Goal: Task Accomplishment & Management: Complete application form

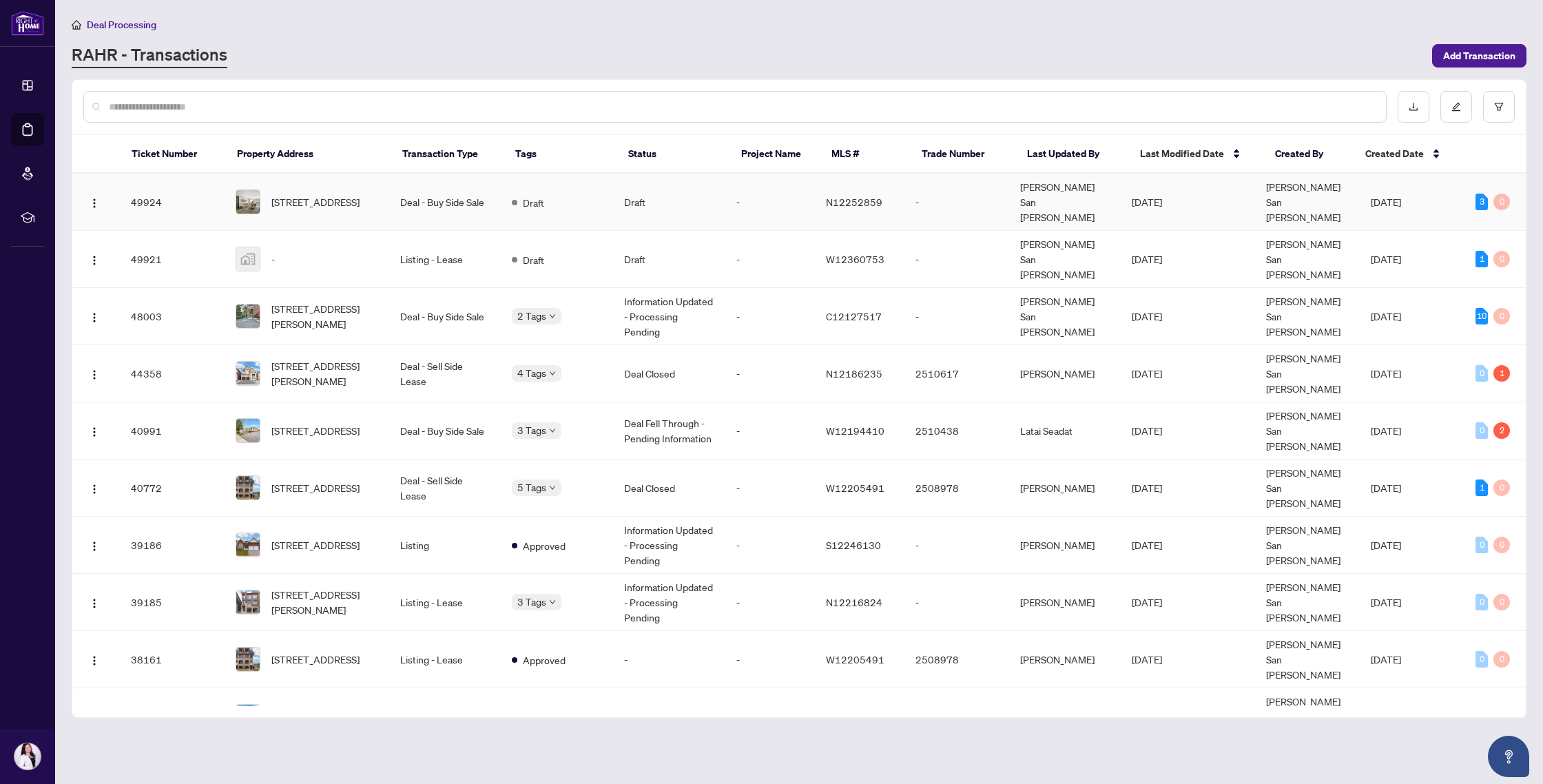
click at [403, 194] on td "Deal - Buy Side Sale" at bounding box center [445, 202] width 112 height 57
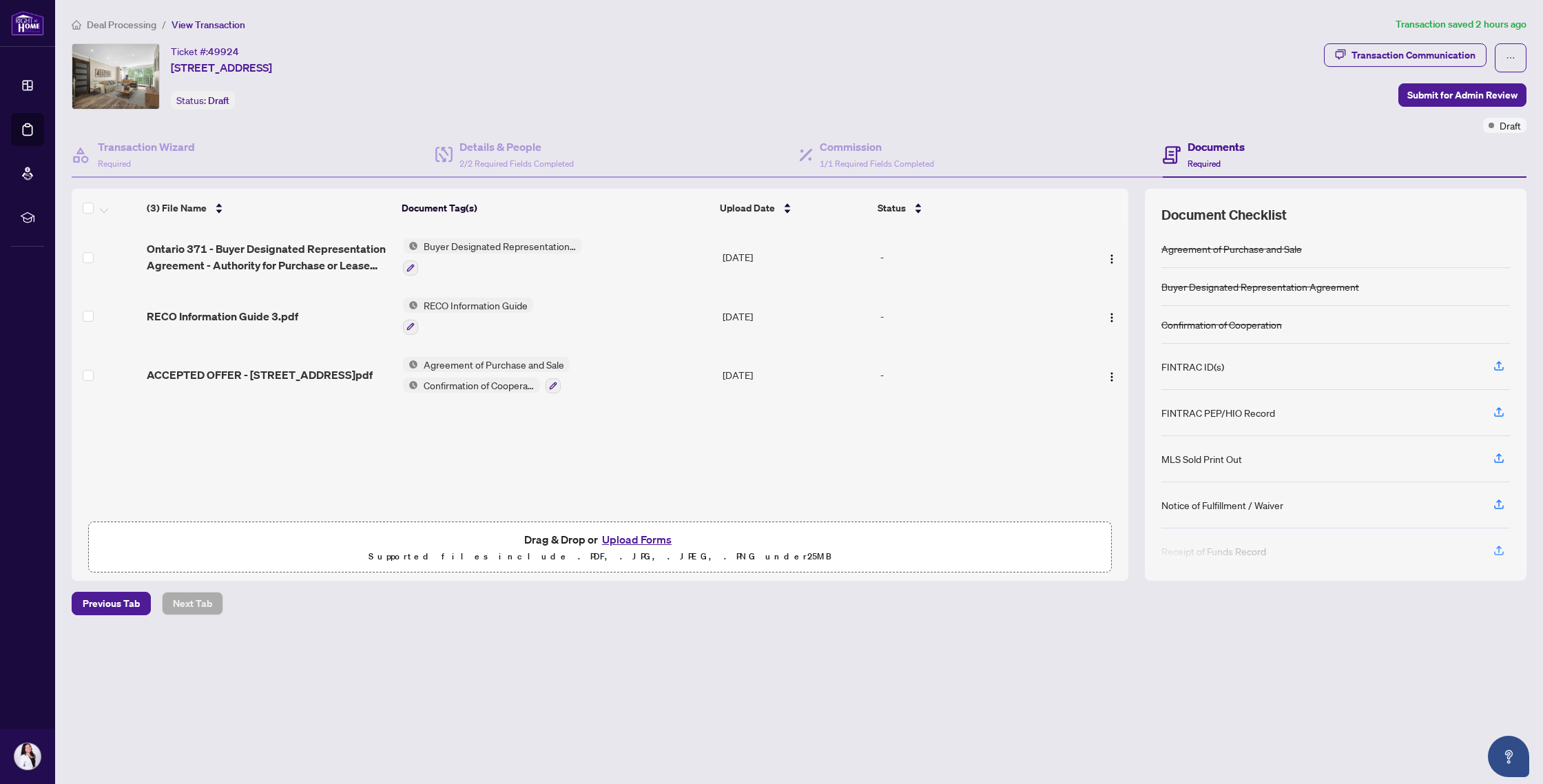
click at [667, 535] on button "Upload Forms" at bounding box center [637, 538] width 78 height 18
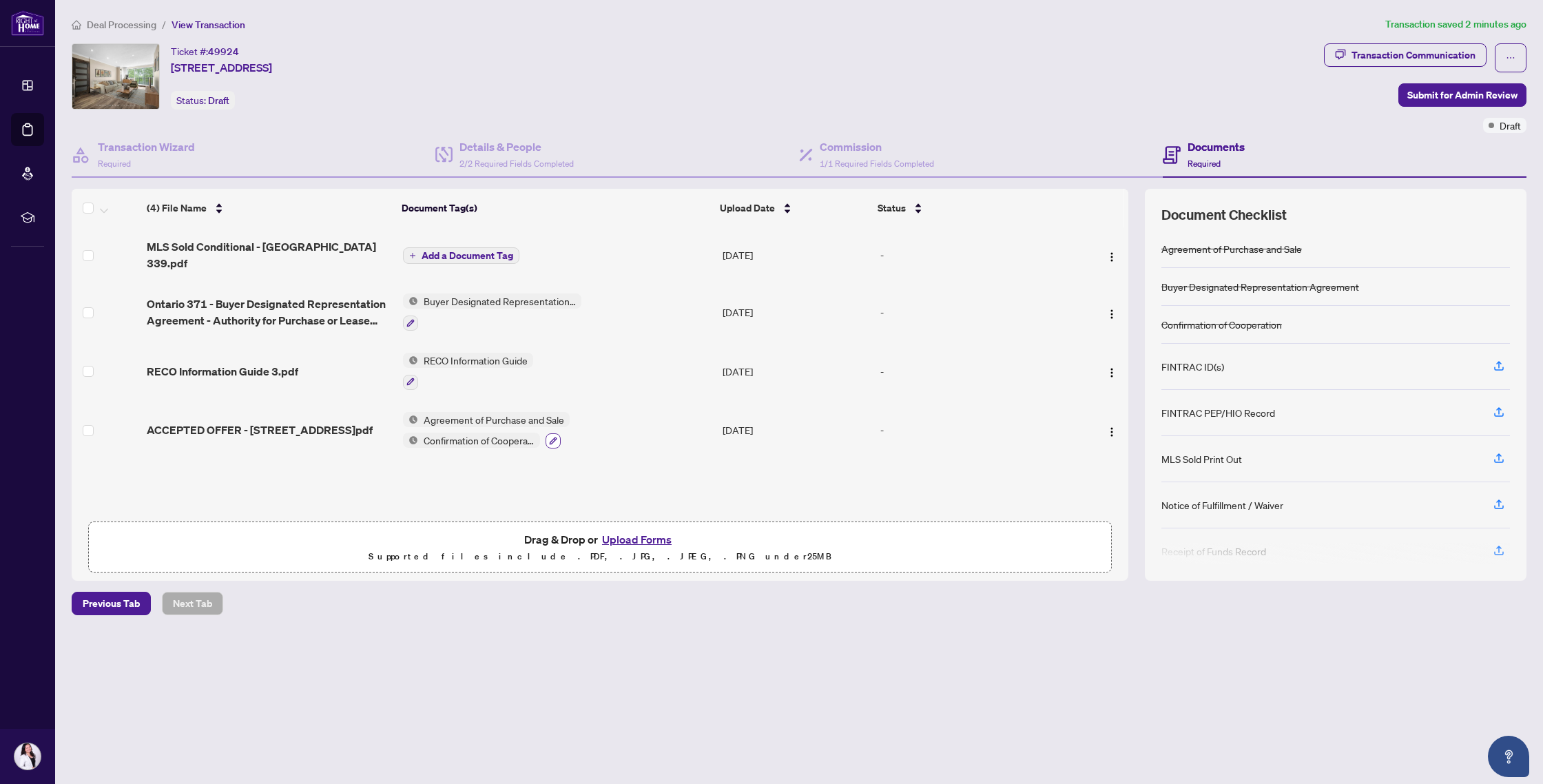
click at [557, 434] on button "button" at bounding box center [553, 441] width 15 height 15
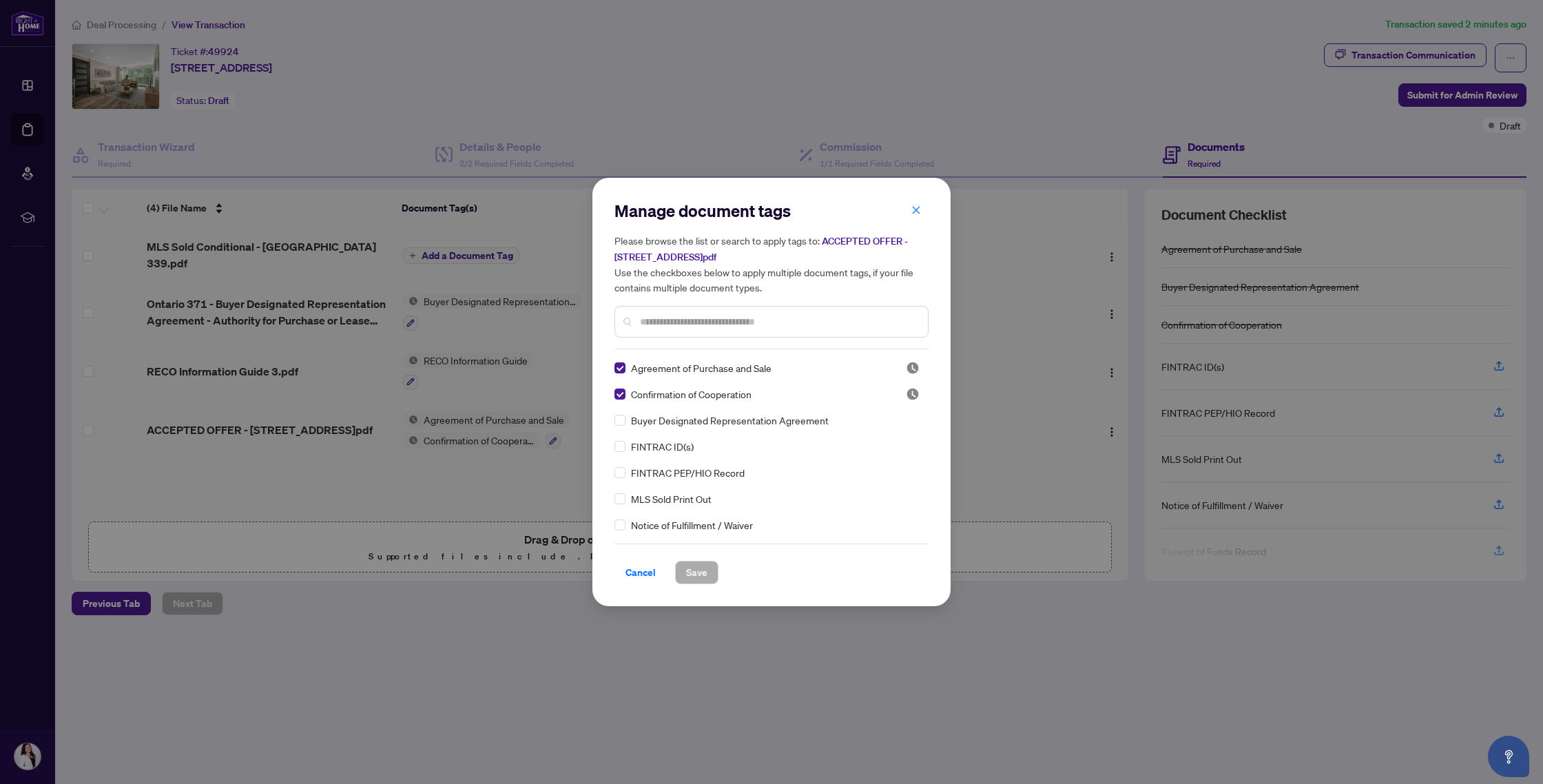
click at [678, 318] on input "text" at bounding box center [778, 321] width 277 height 15
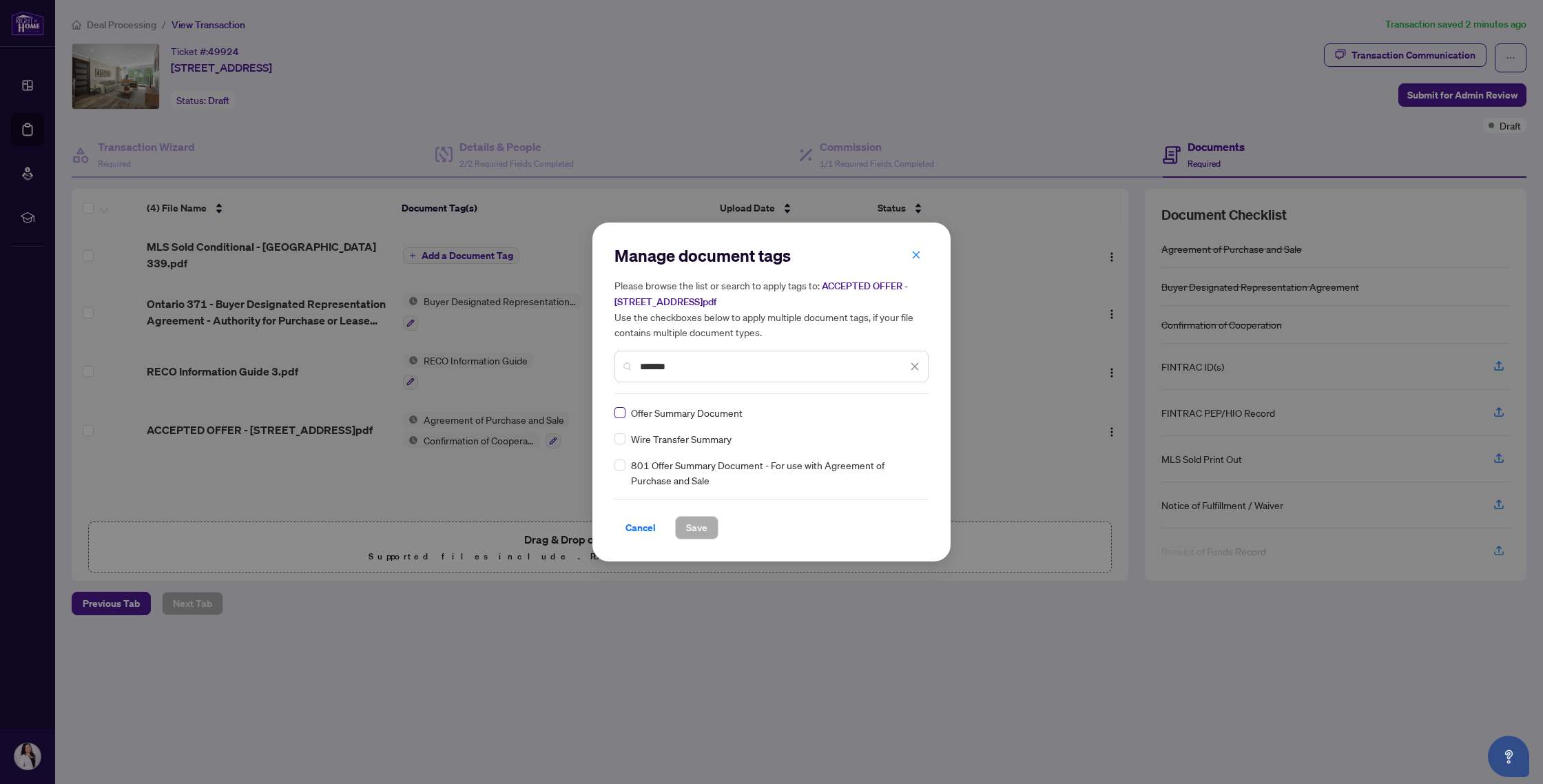
type input "*******"
click at [675, 530] on button "Save" at bounding box center [697, 528] width 44 height 23
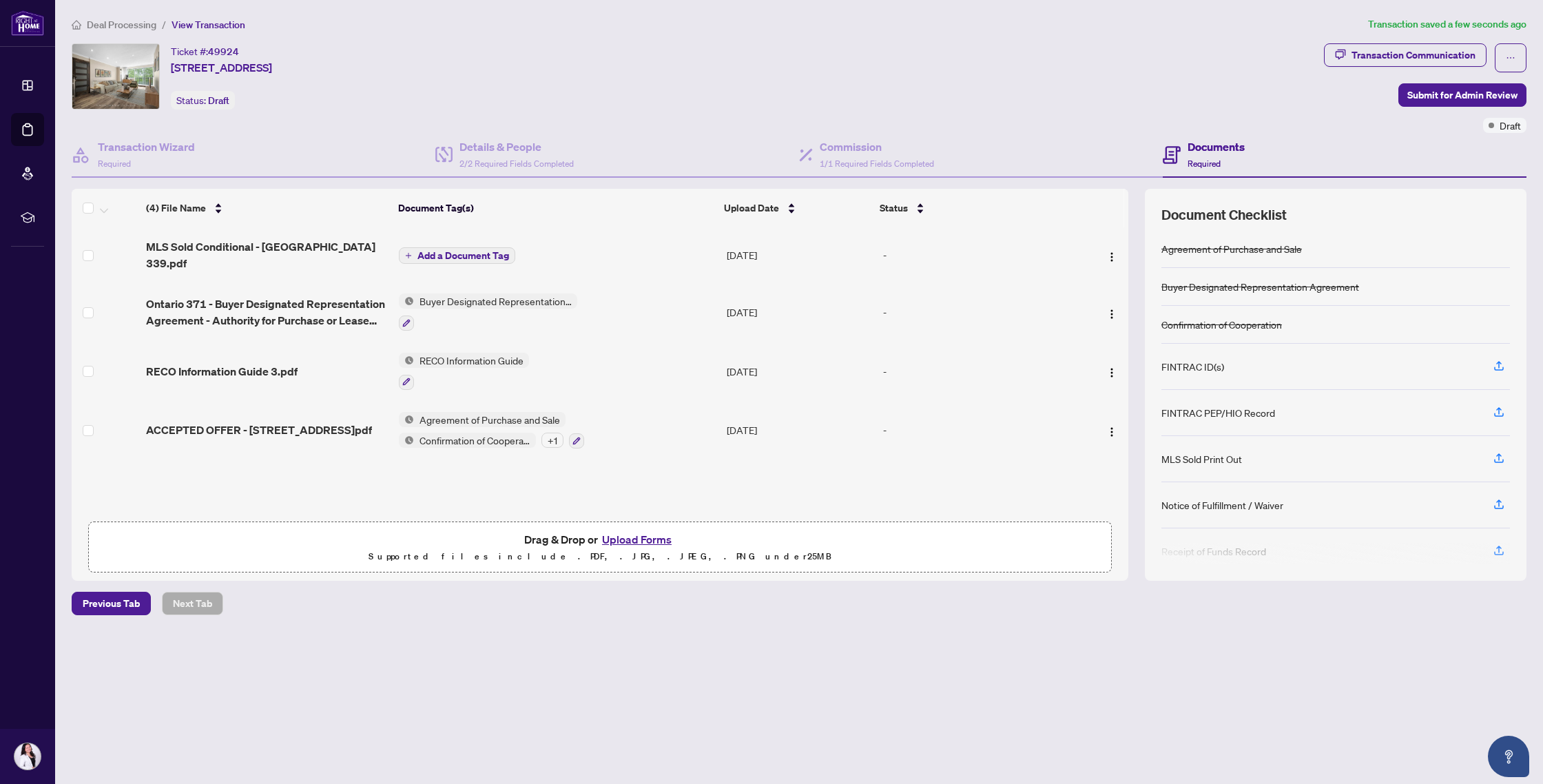
click at [628, 535] on button "Upload Forms" at bounding box center [637, 538] width 78 height 18
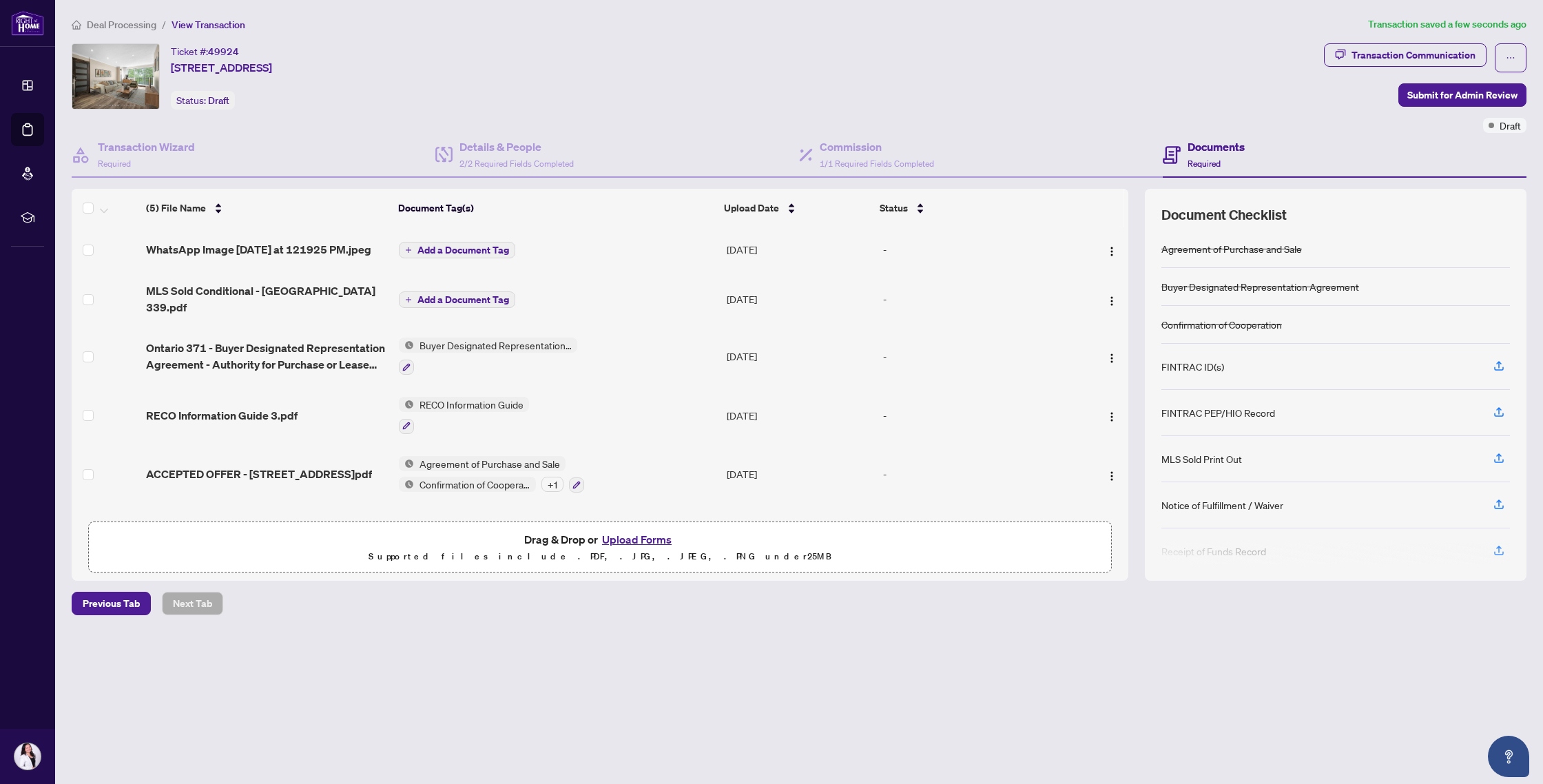
click at [464, 305] on span "Add a Document Tag" at bounding box center [463, 299] width 92 height 9
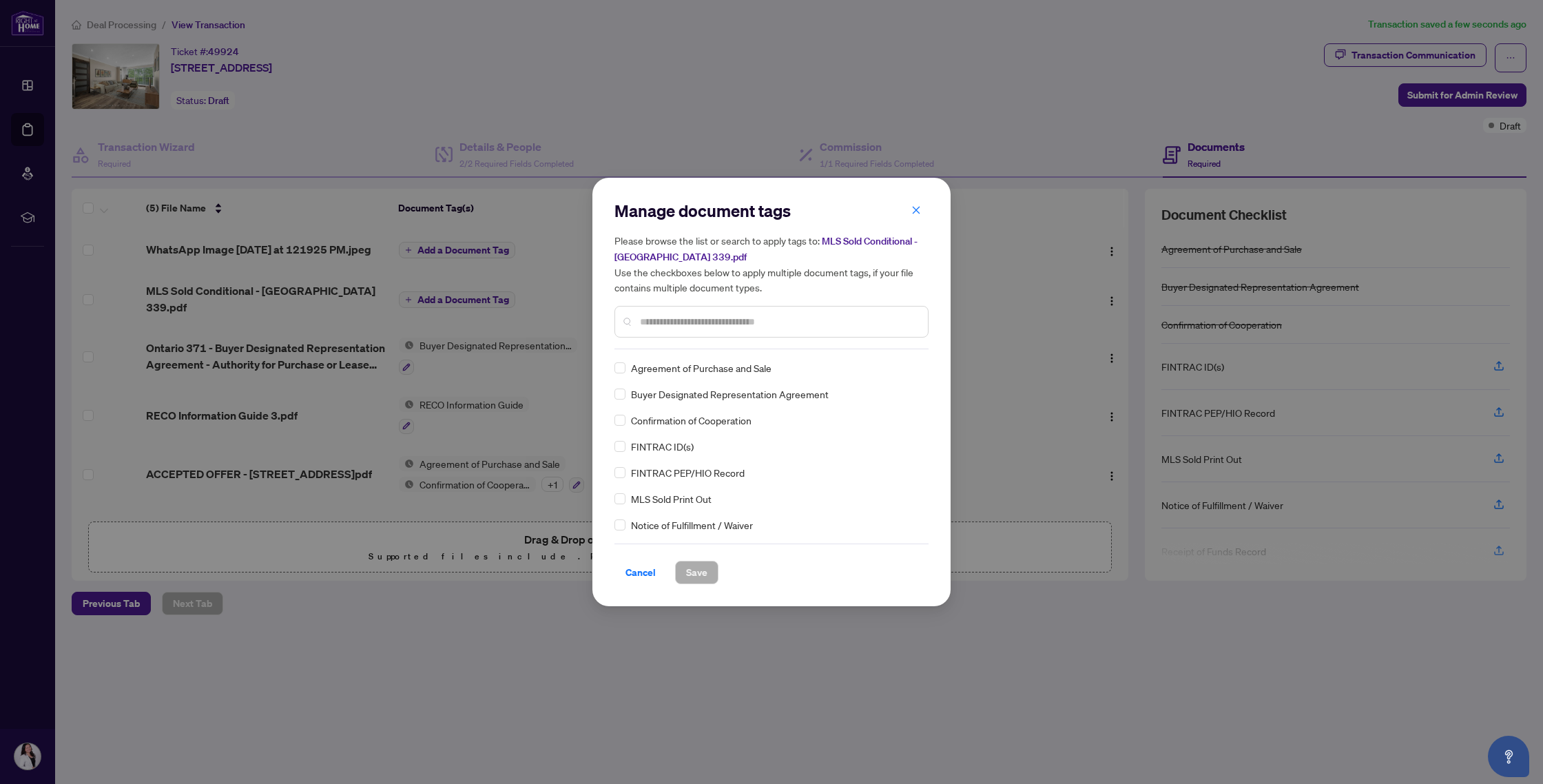
click at [679, 319] on input "text" at bounding box center [778, 321] width 277 height 15
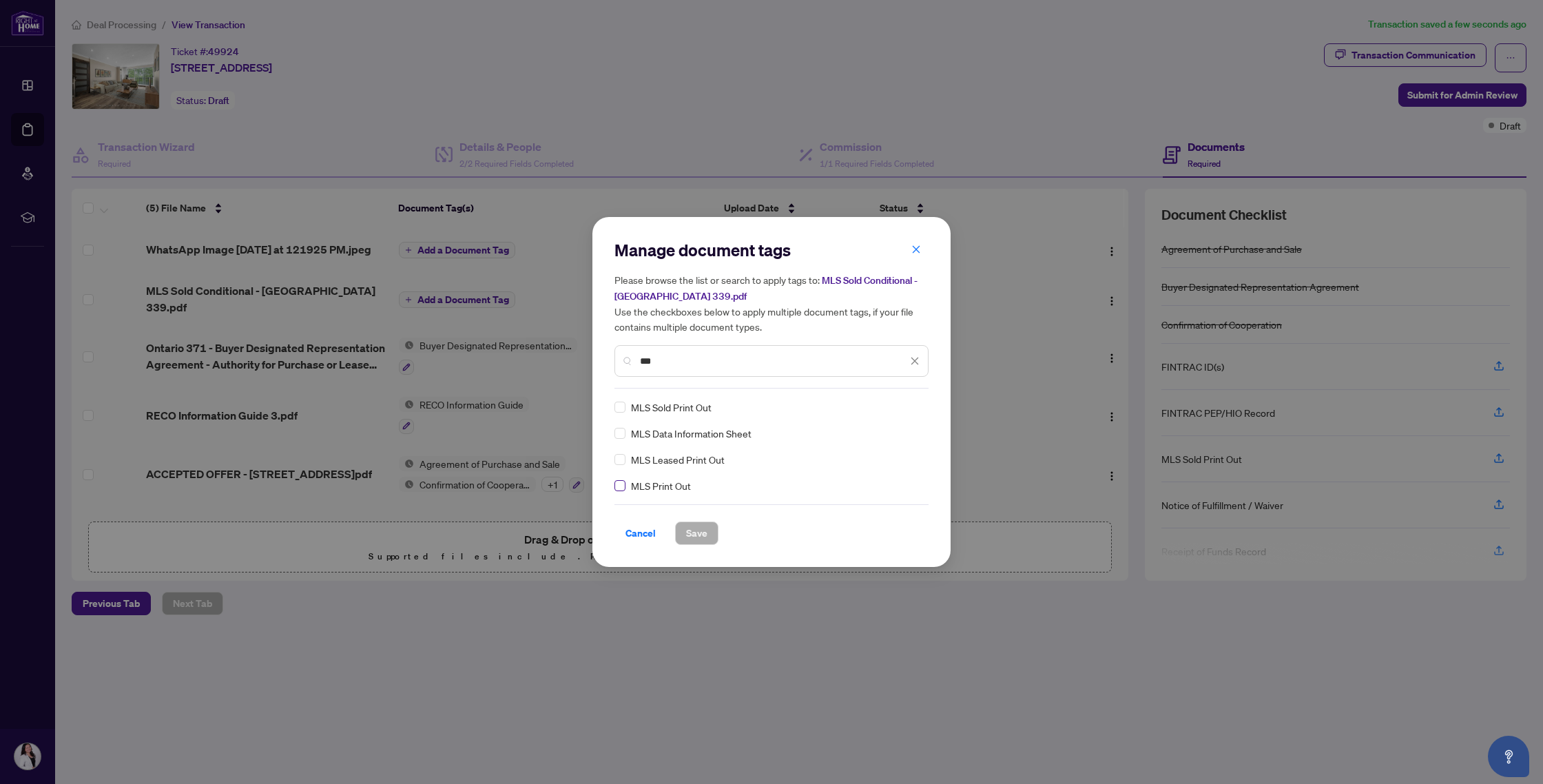
type input "***"
click at [703, 527] on button "Save" at bounding box center [697, 533] width 44 height 23
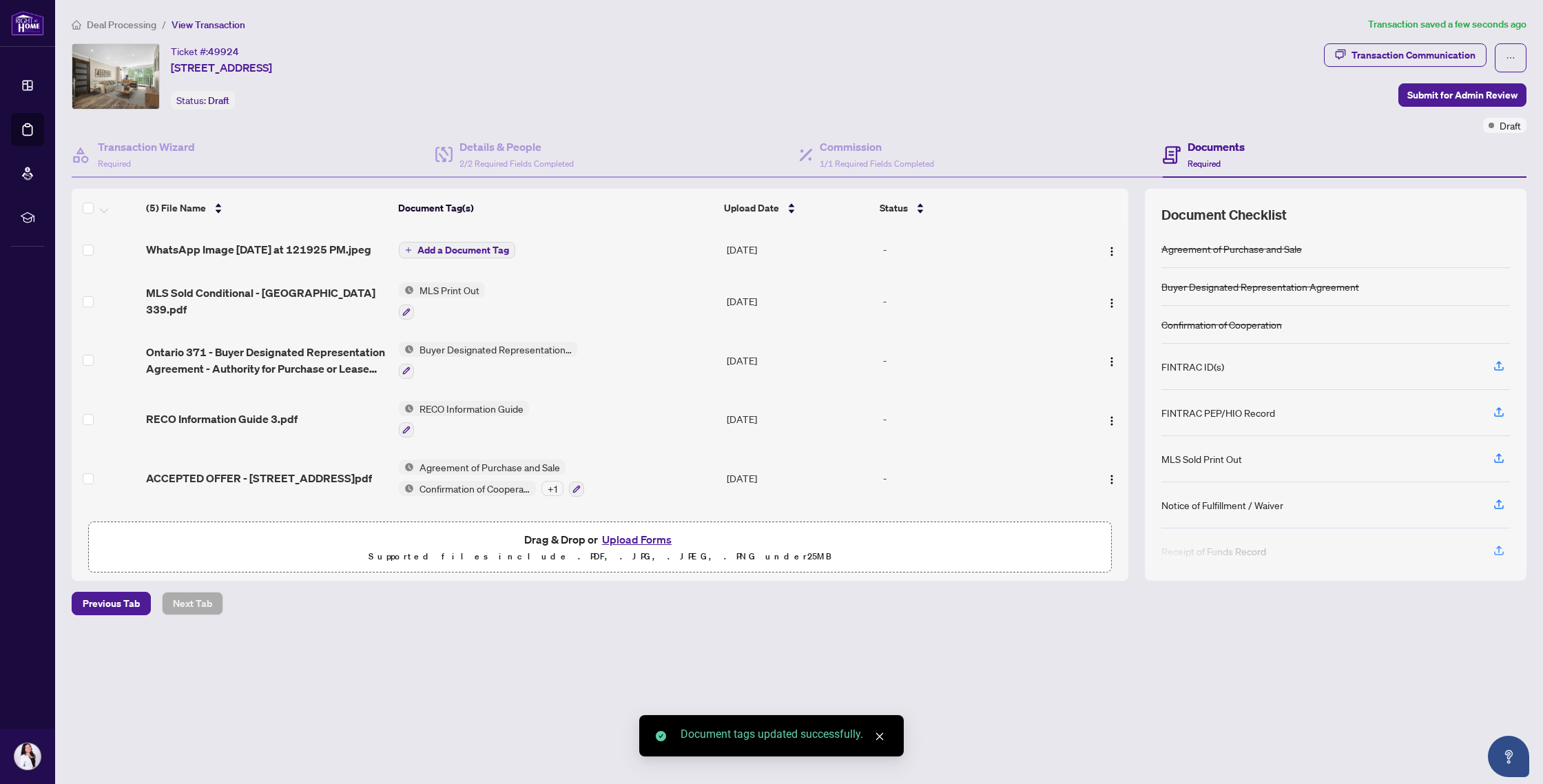
click at [457, 253] on span "Add a Document Tag" at bounding box center [463, 250] width 92 height 9
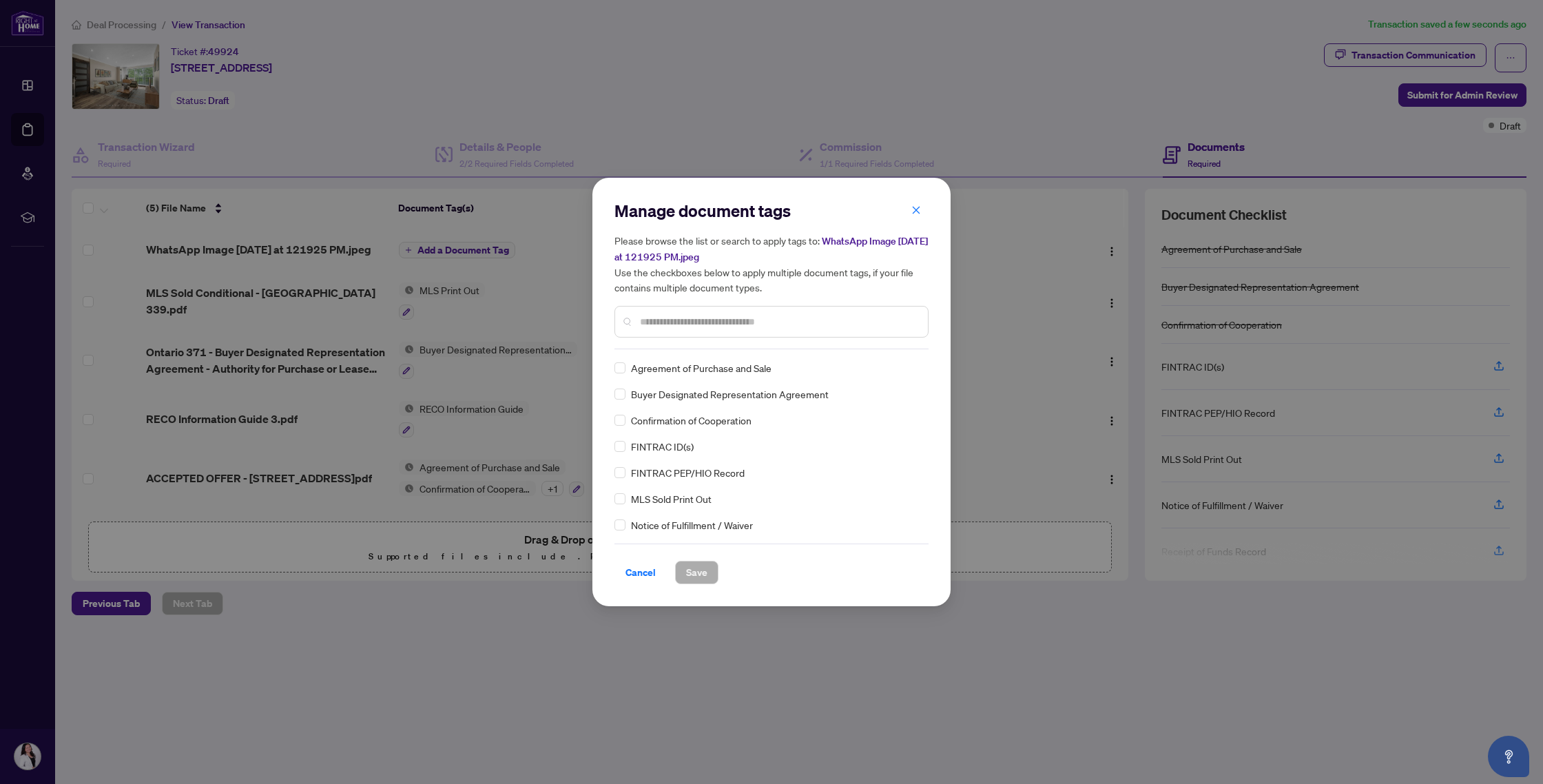
click at [662, 310] on div at bounding box center [772, 322] width 314 height 32
click at [658, 318] on input "text" at bounding box center [778, 321] width 277 height 15
type input "*******"
click at [688, 564] on span "Save" at bounding box center [696, 572] width 21 height 22
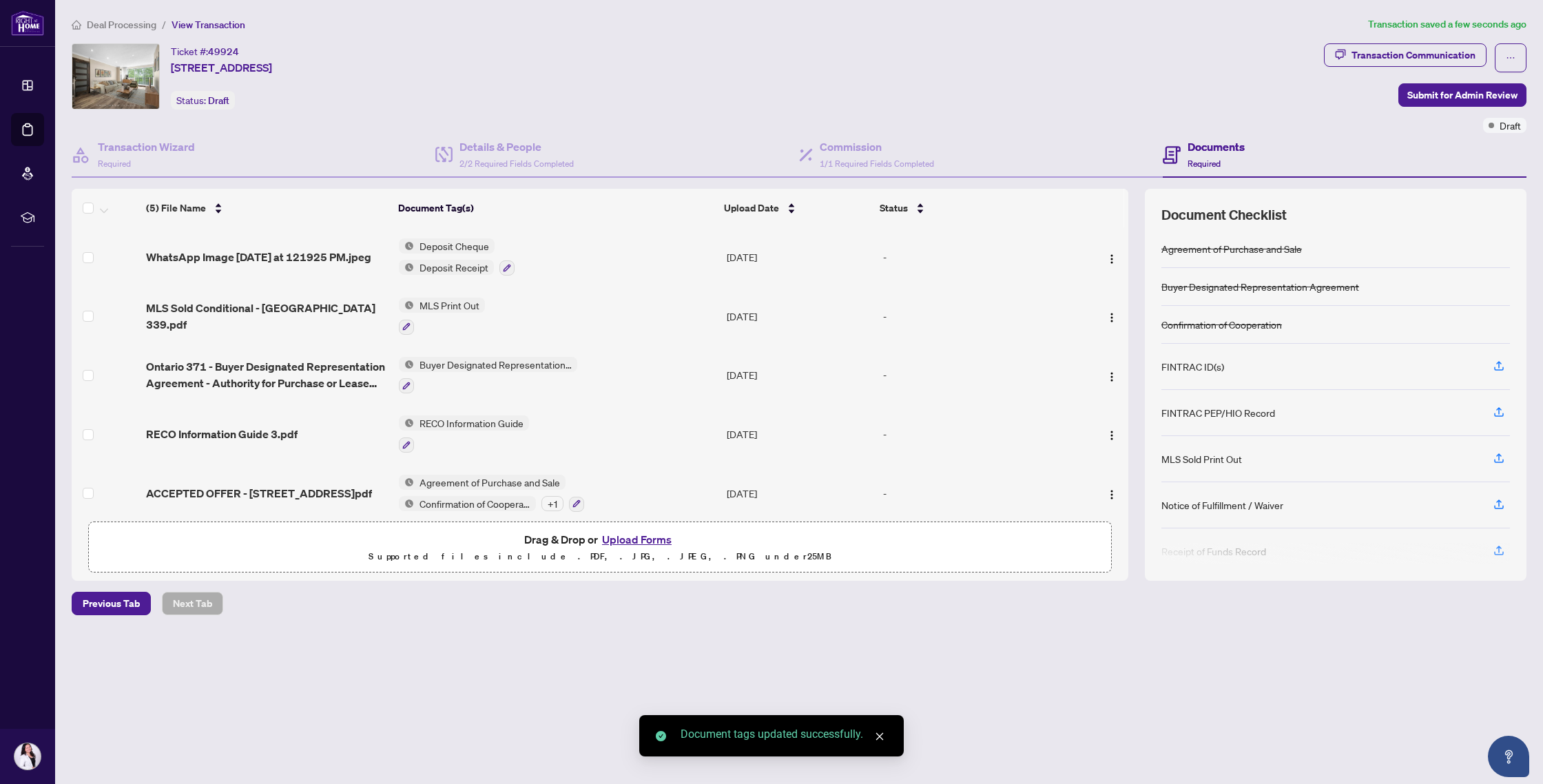
scroll to position [9, 0]
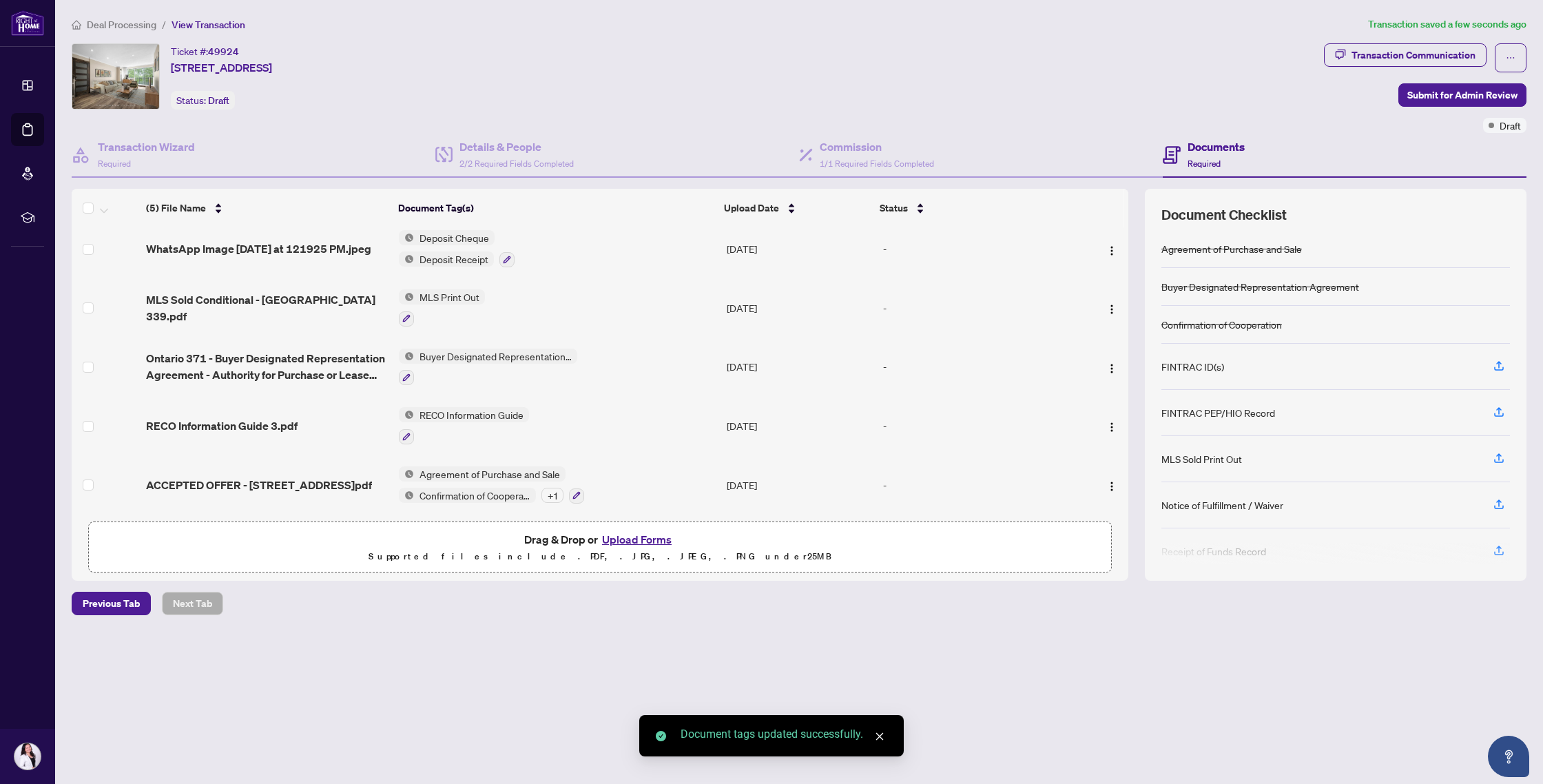
click at [640, 541] on button "Upload Forms" at bounding box center [637, 538] width 78 height 18
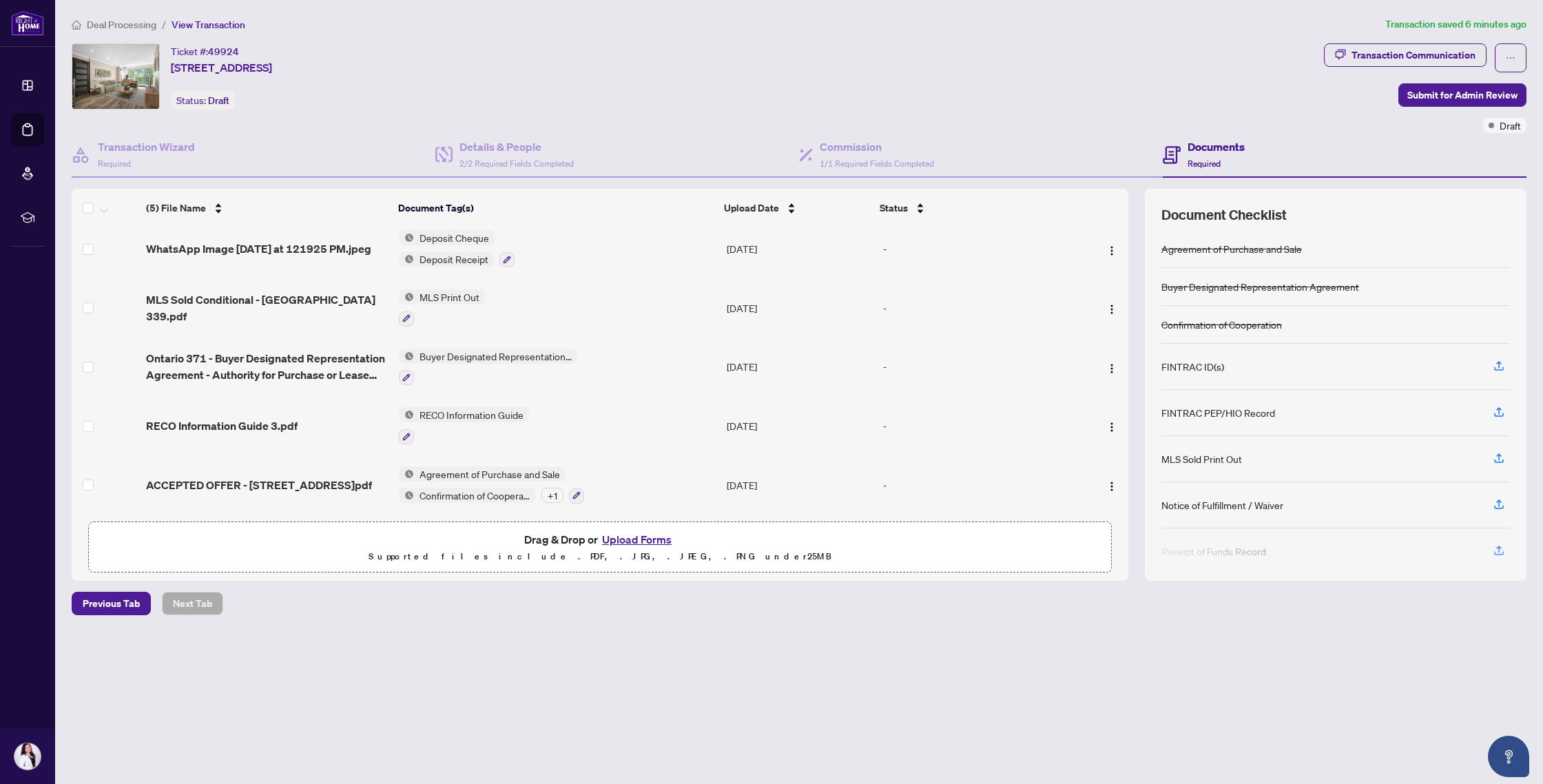
scroll to position [53, 0]
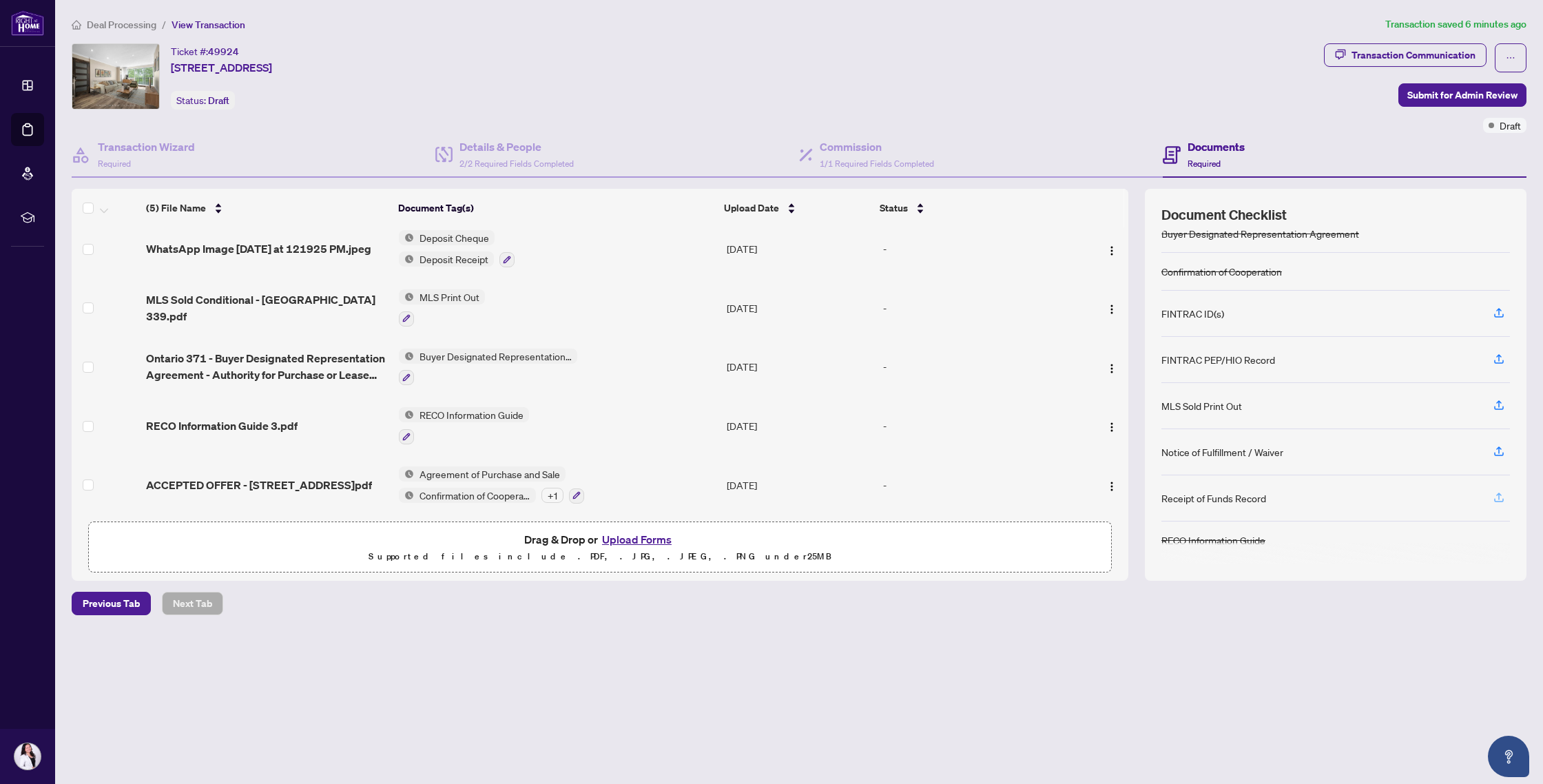
click at [1497, 496] on icon "button" at bounding box center [1499, 497] width 12 height 12
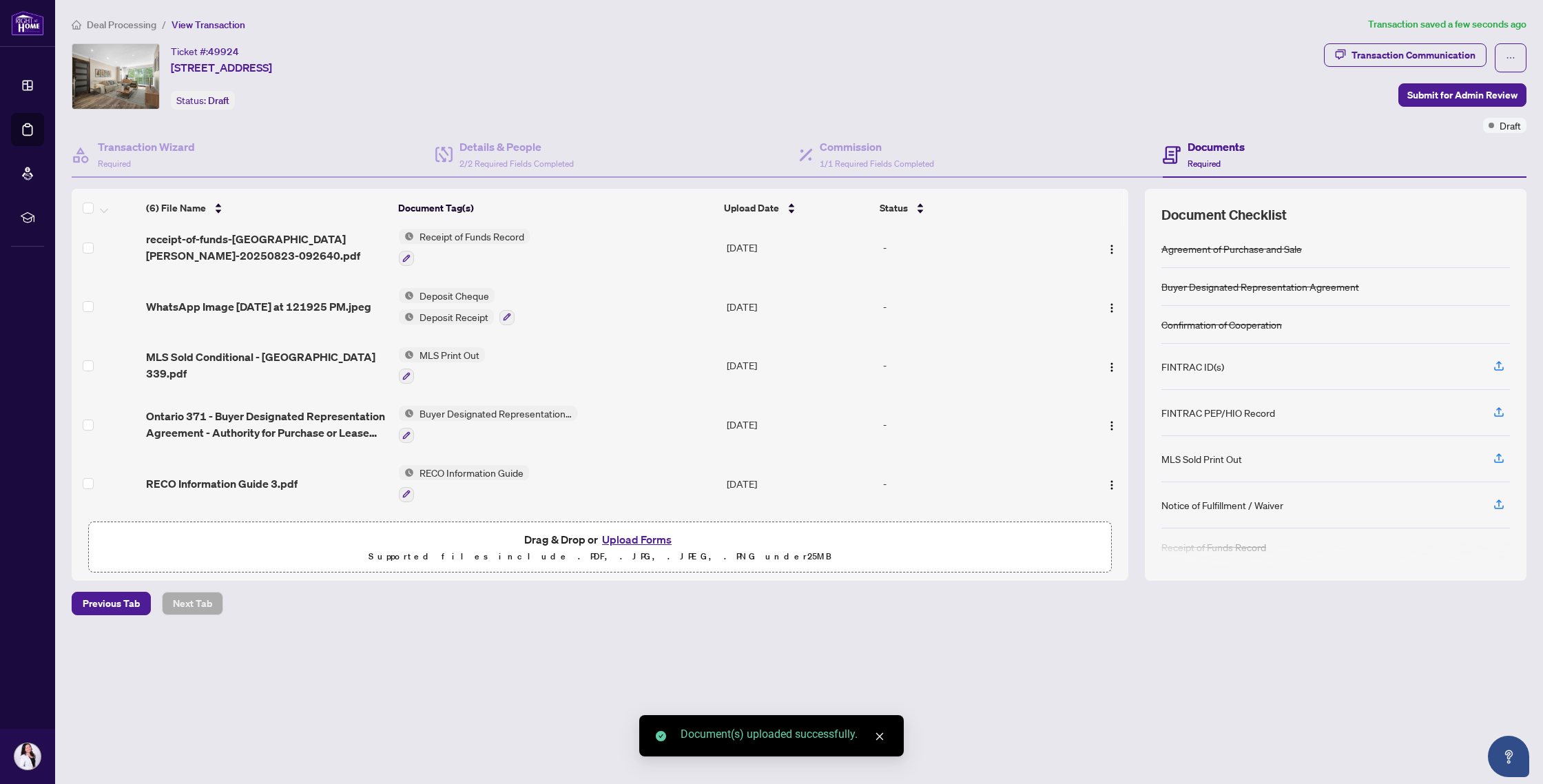
click at [618, 540] on button "Upload Forms" at bounding box center [637, 538] width 78 height 18
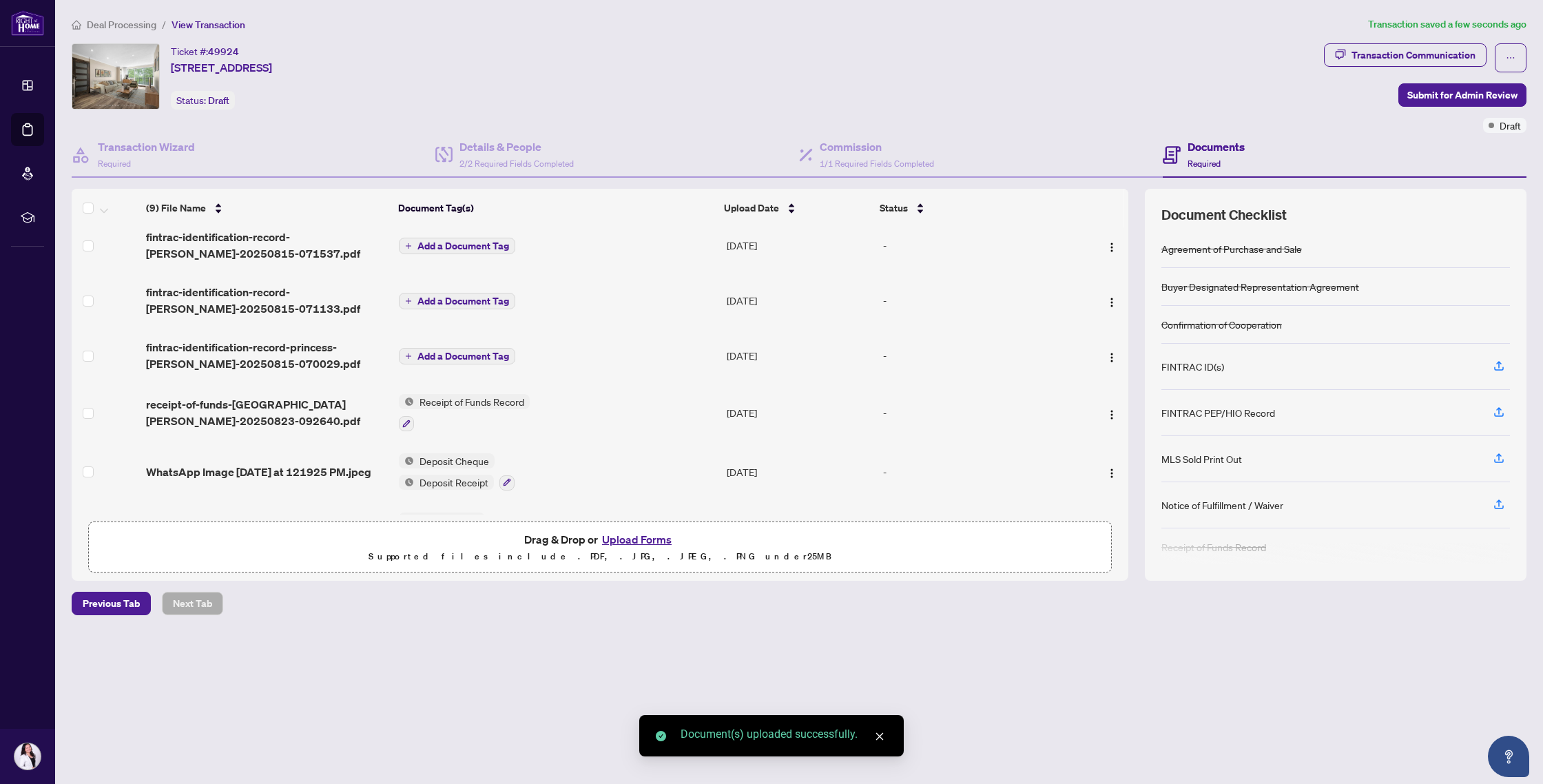
click at [432, 245] on span "Add a Document Tag" at bounding box center [463, 246] width 92 height 9
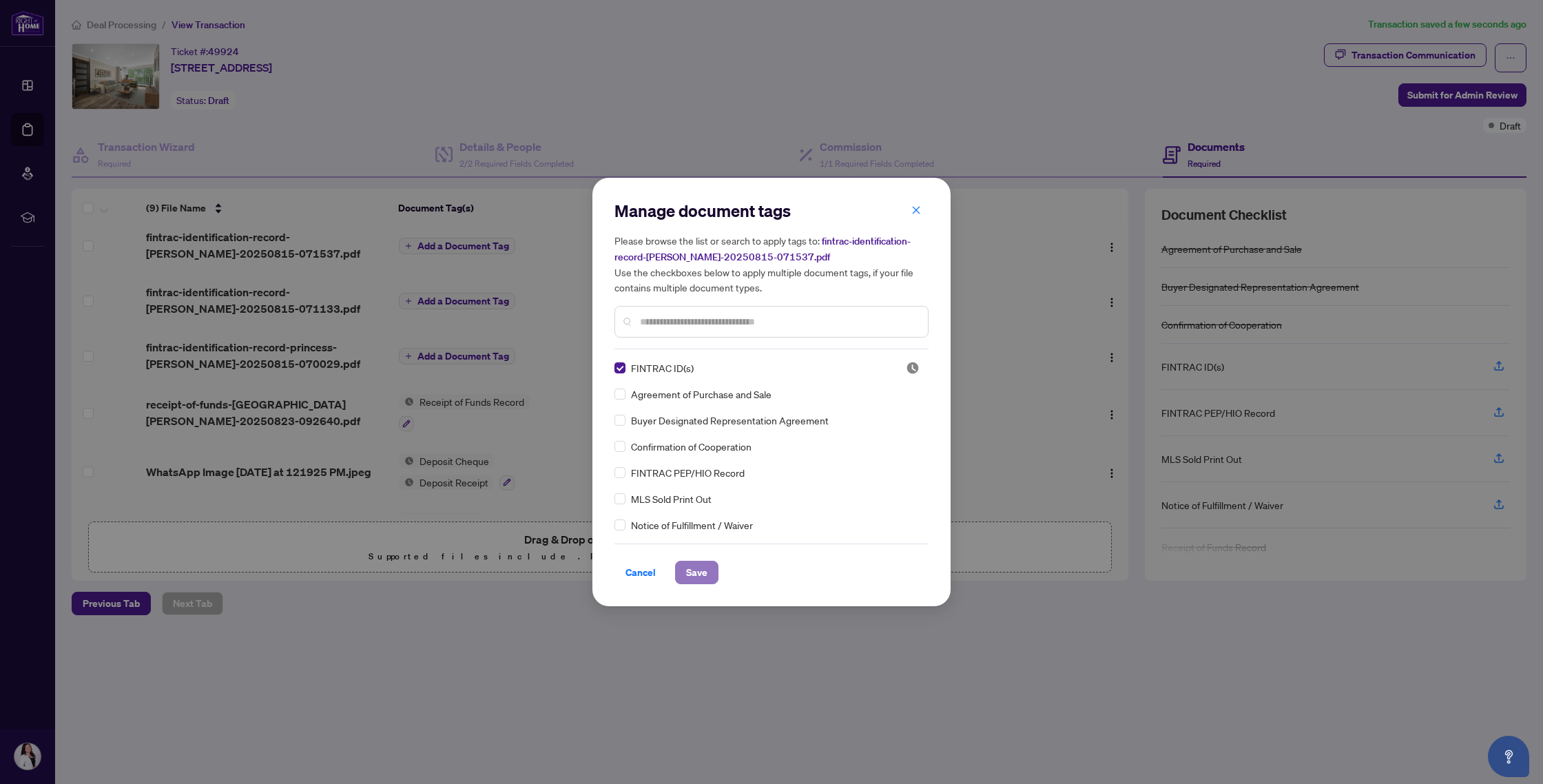
click at [696, 574] on span "Save" at bounding box center [696, 572] width 21 height 22
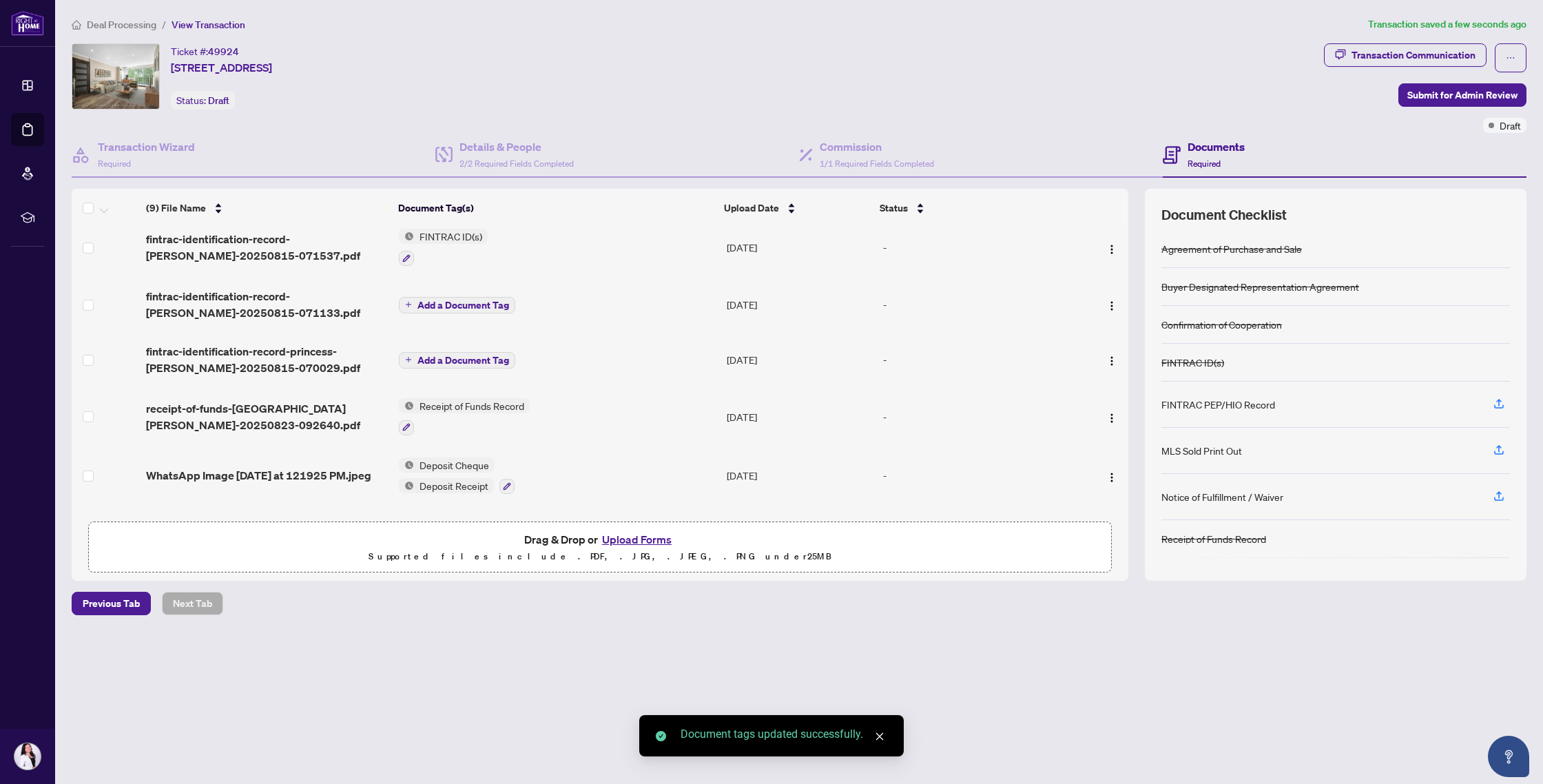
click at [422, 300] on span "Add a Document Tag" at bounding box center [463, 305] width 92 height 9
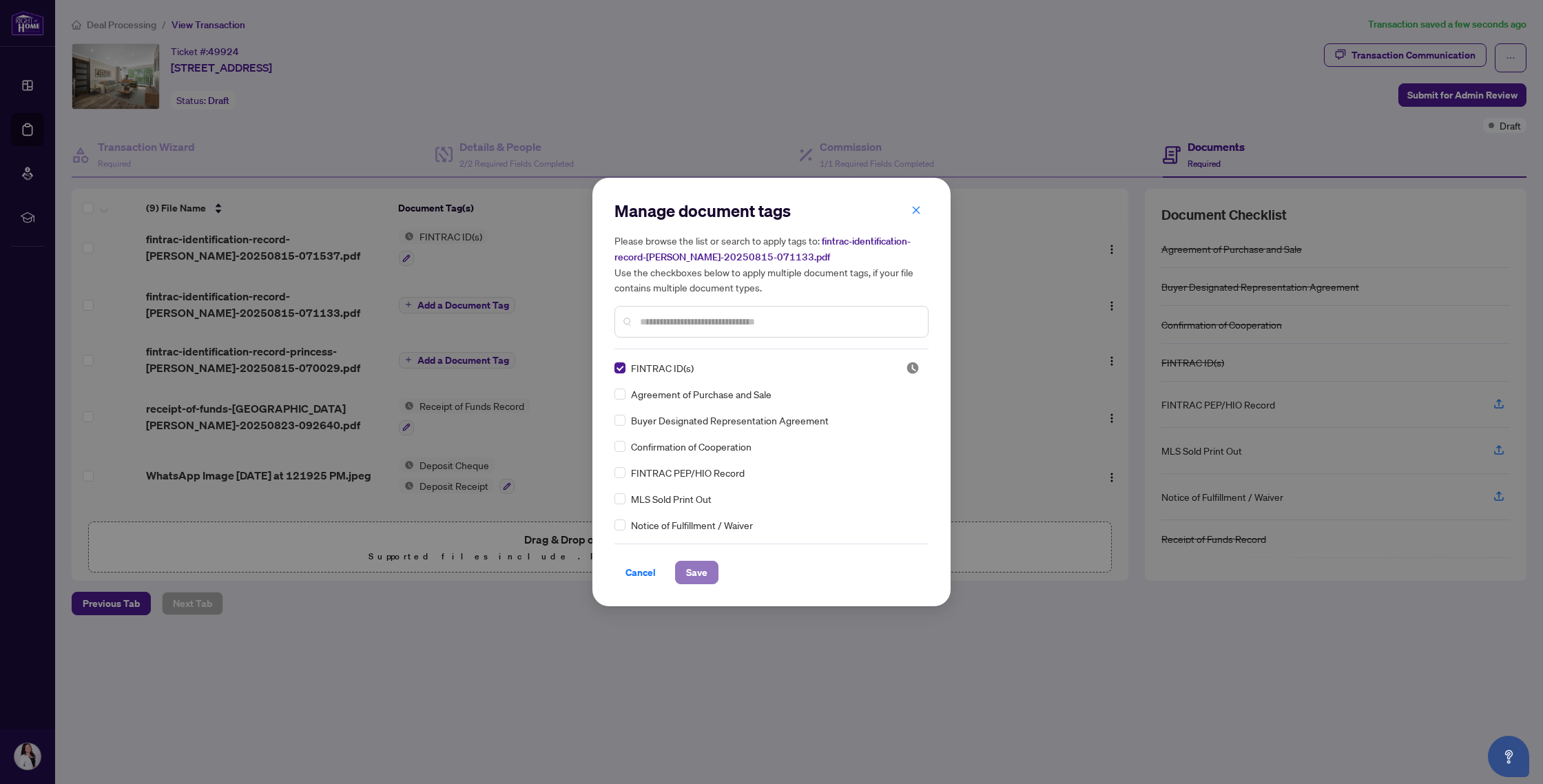
click at [687, 572] on span "Save" at bounding box center [696, 572] width 21 height 22
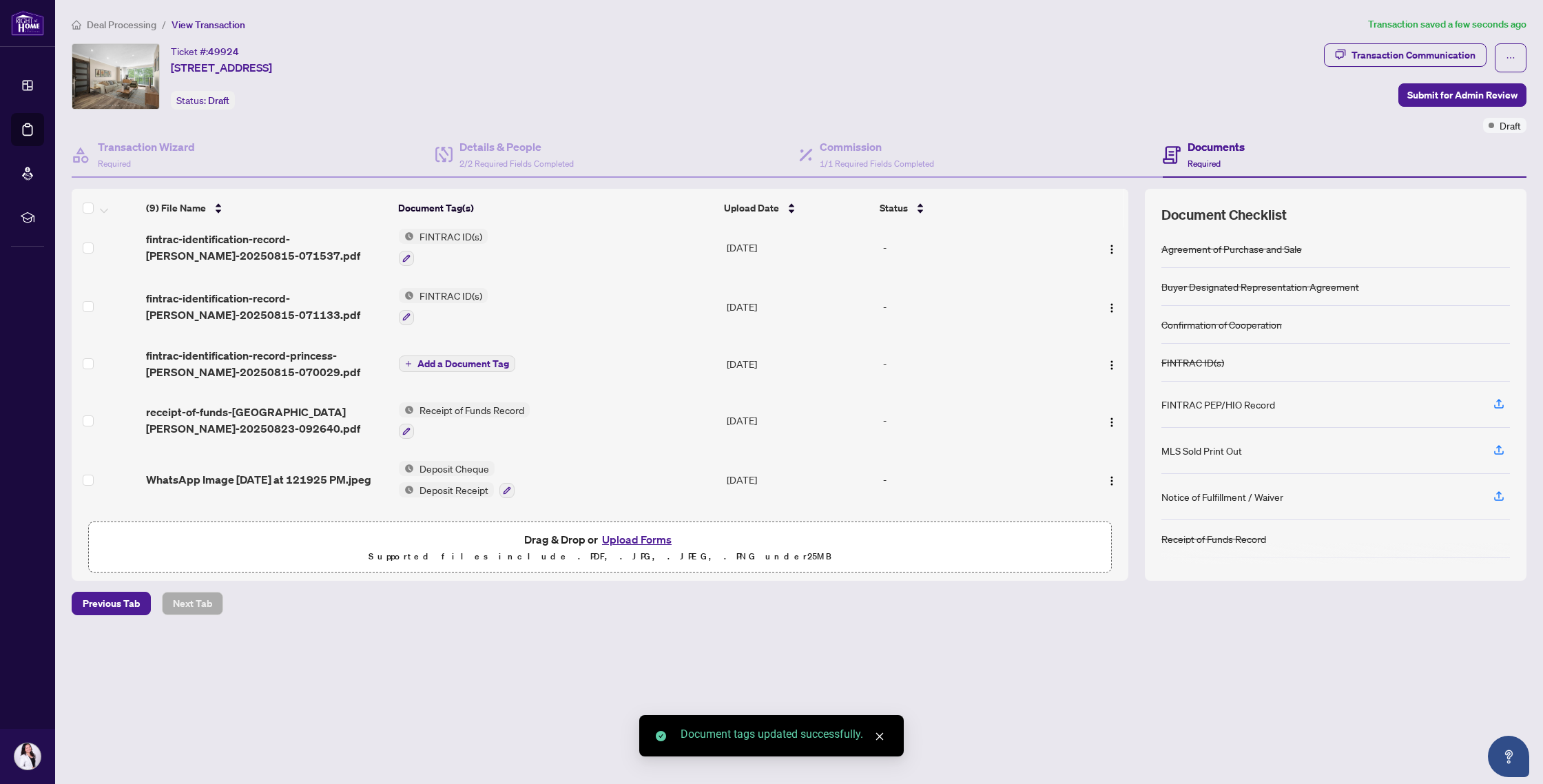
click at [423, 359] on span "Add a Document Tag" at bounding box center [463, 364] width 92 height 9
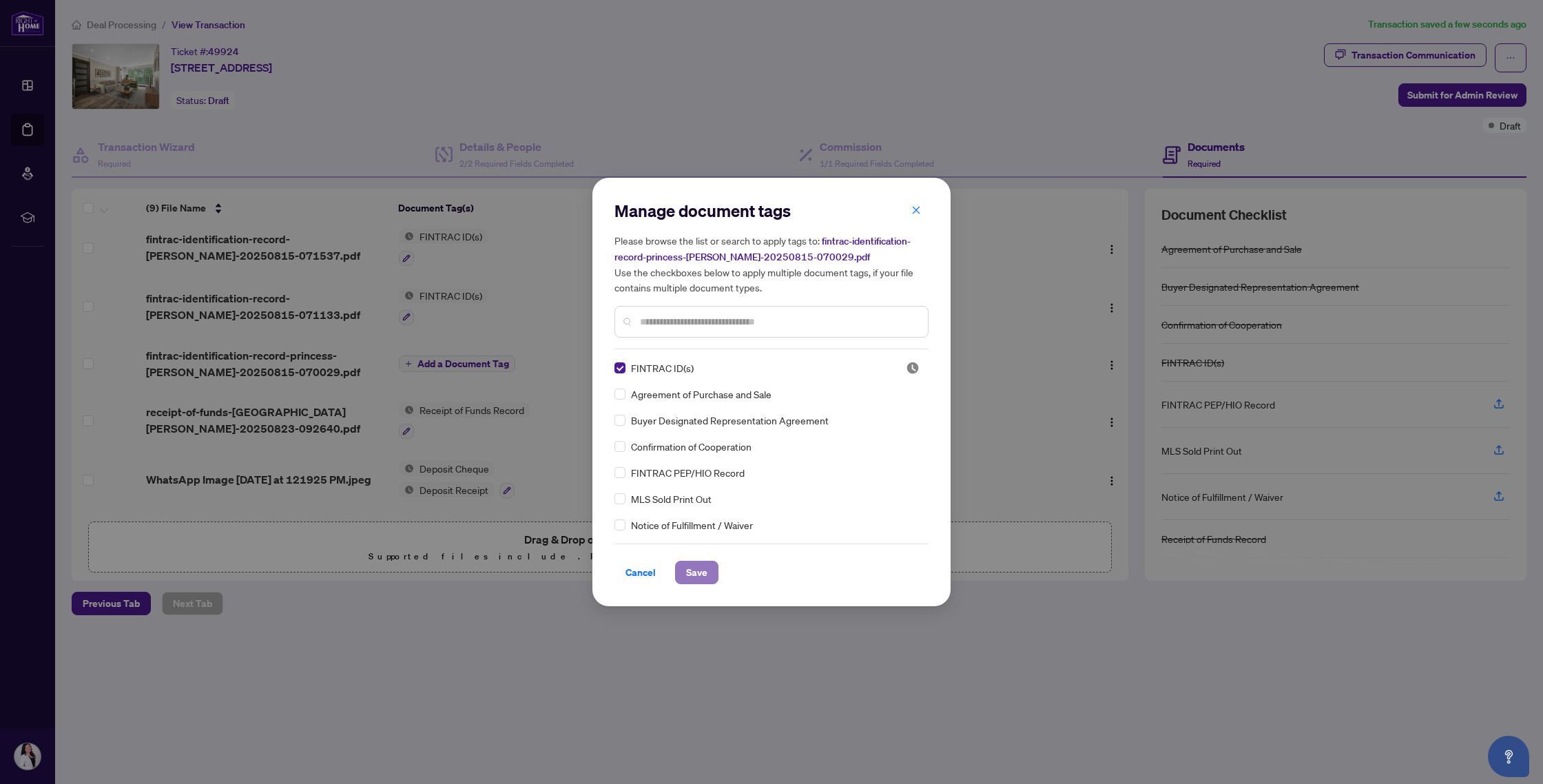
click at [698, 570] on span "Save" at bounding box center [696, 572] width 21 height 22
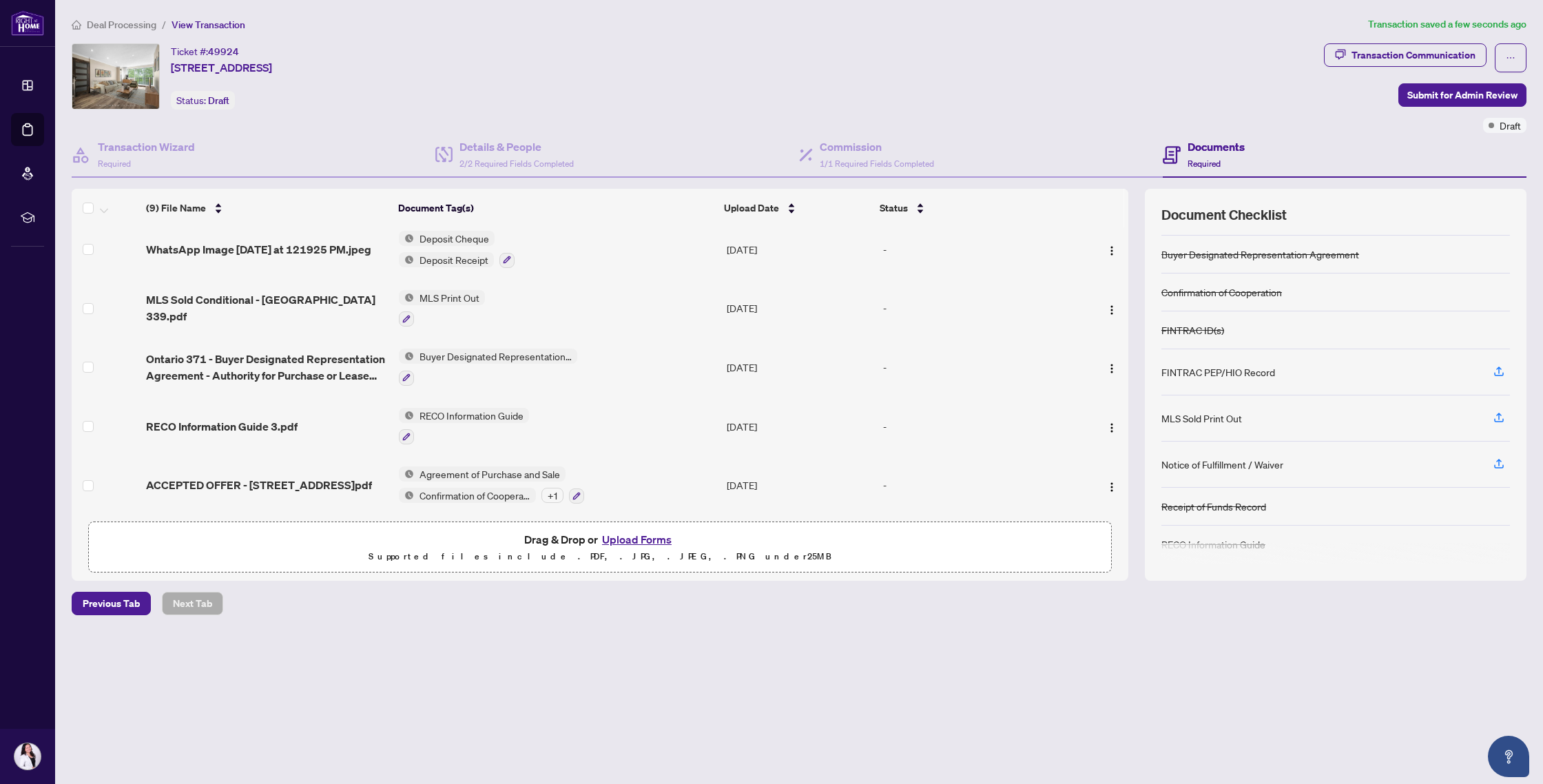
scroll to position [37, 0]
click at [1464, 100] on span "Submit for Admin Review" at bounding box center [1463, 95] width 110 height 22
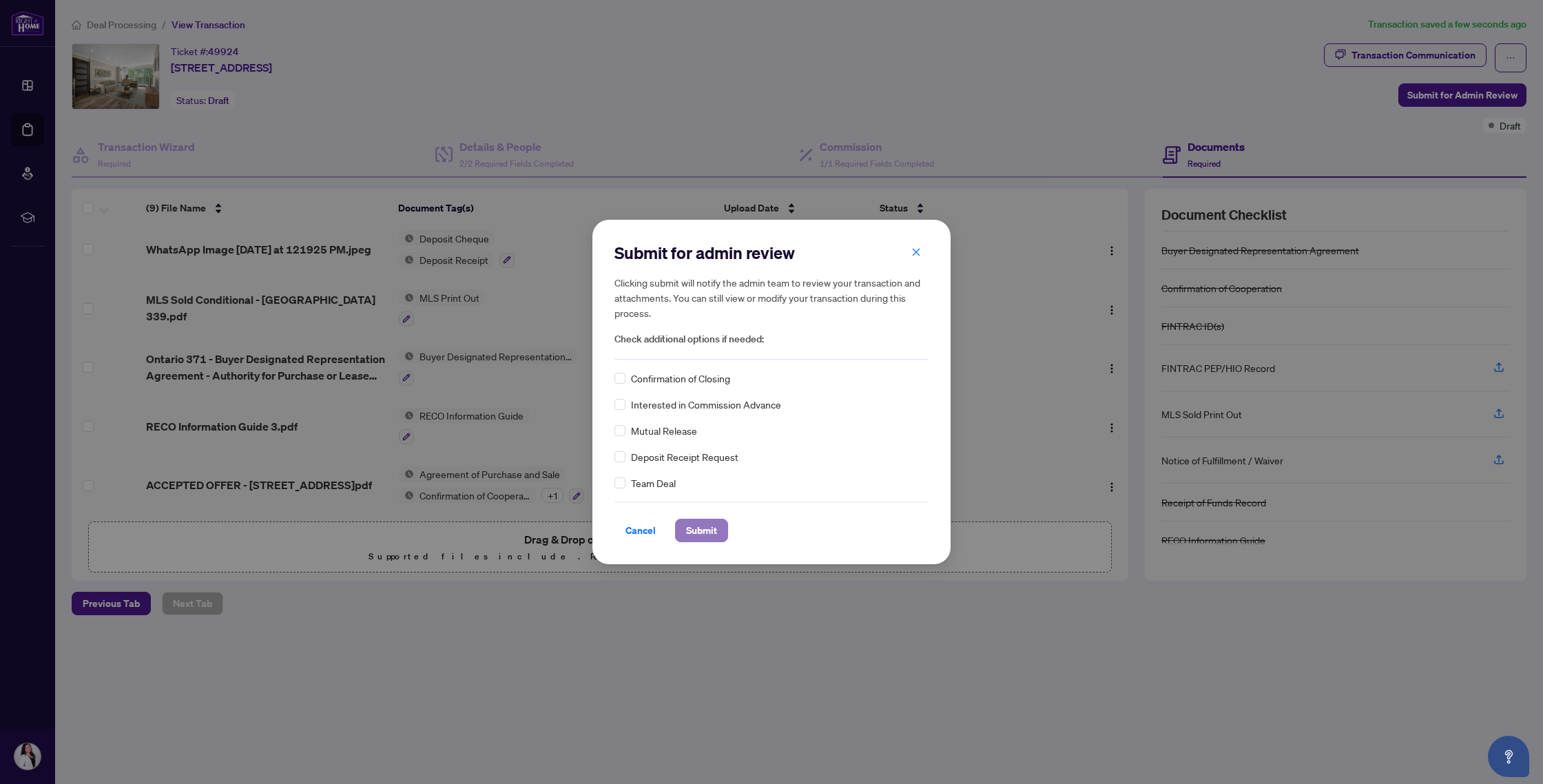
click at [700, 536] on span "Submit" at bounding box center [702, 530] width 31 height 22
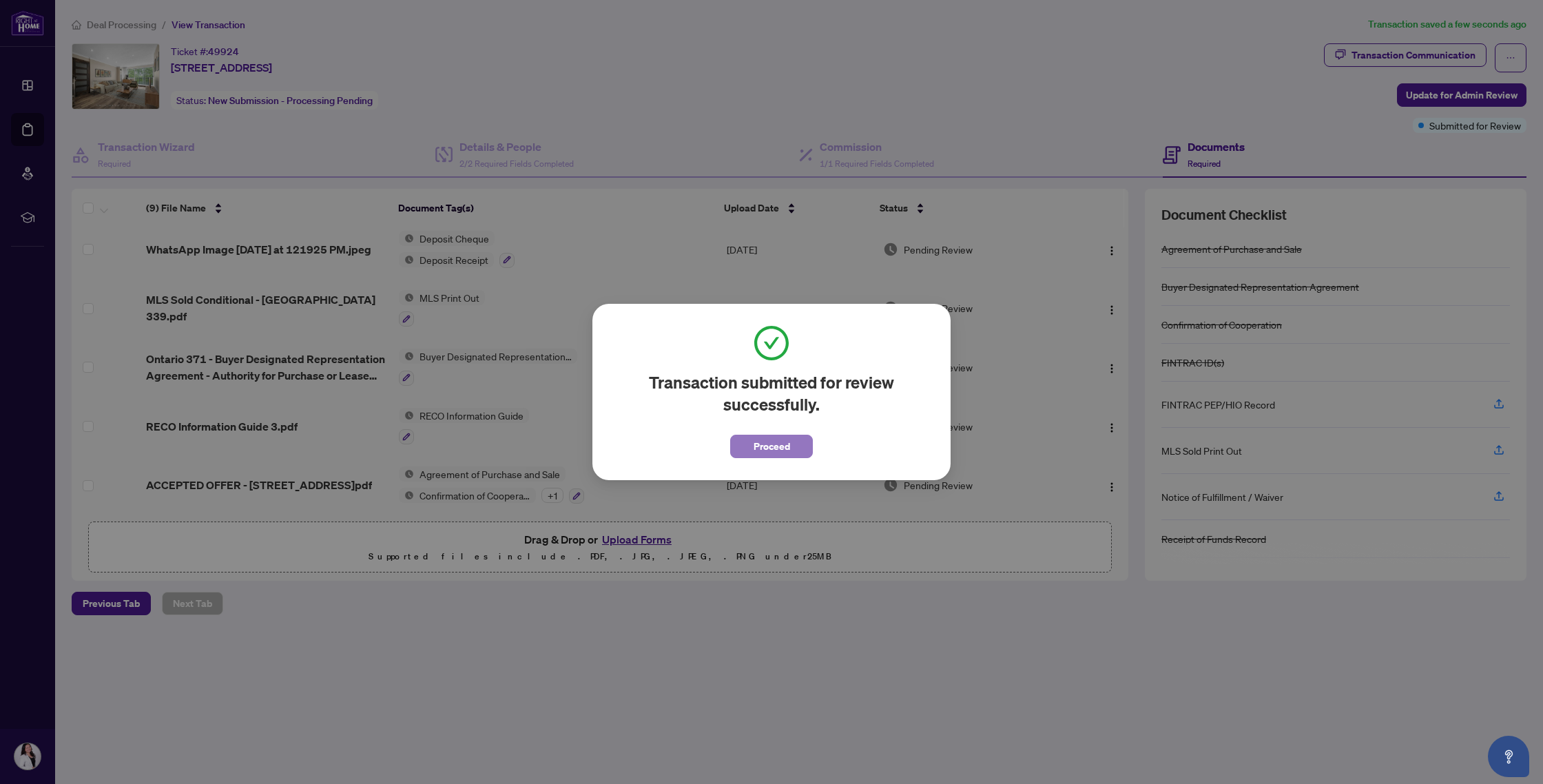
click at [782, 451] on span "Proceed" at bounding box center [772, 446] width 37 height 22
